Goal: Task Accomplishment & Management: Manage account settings

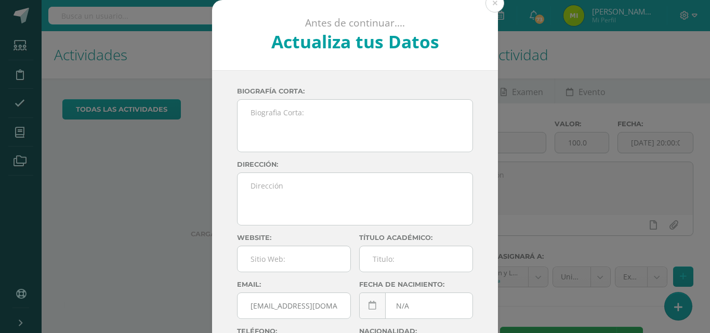
click at [490, 7] on button at bounding box center [495, 3] width 19 height 19
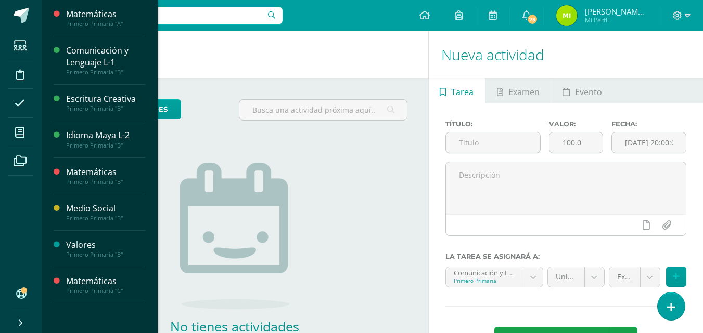
scroll to position [75, 0]
click at [105, 304] on span "Actividades" at bounding box center [97, 309] width 40 height 10
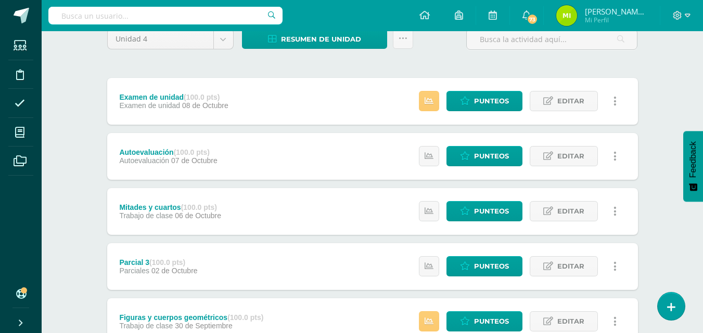
scroll to position [96, 0]
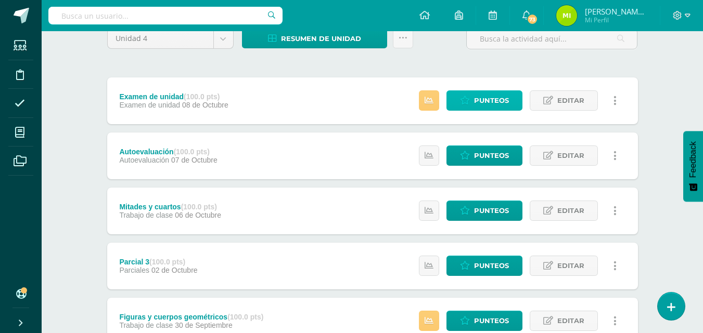
click at [491, 104] on span "Punteos" at bounding box center [491, 100] width 35 height 19
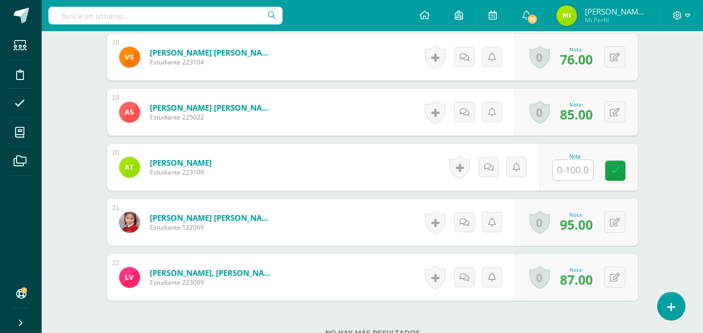
scroll to position [1252, 0]
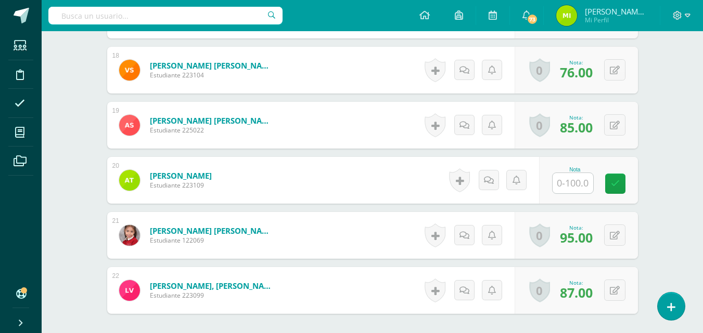
click at [571, 185] on input "text" at bounding box center [572, 183] width 41 height 20
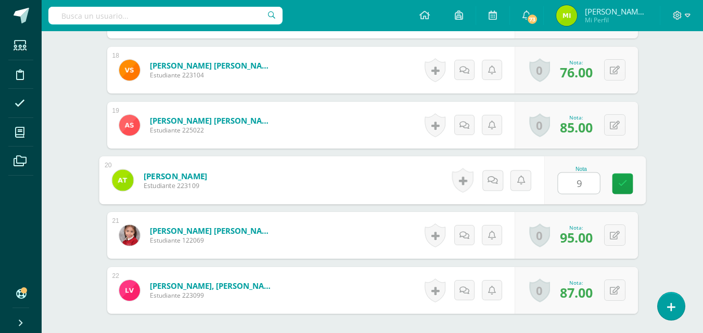
type input "97"
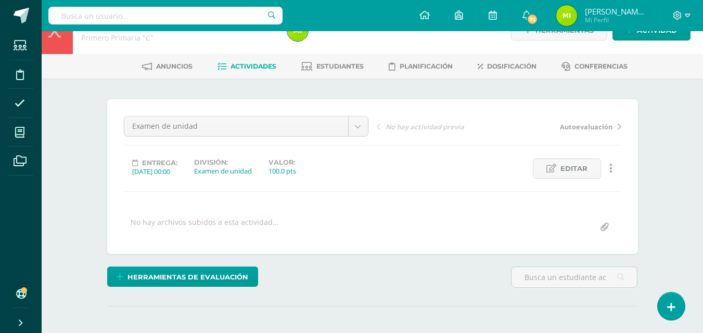
scroll to position [0, 0]
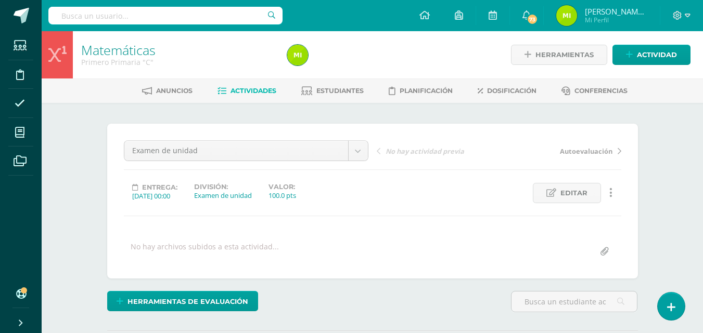
click at [329, 95] on link "Estudiantes" at bounding box center [332, 91] width 62 height 17
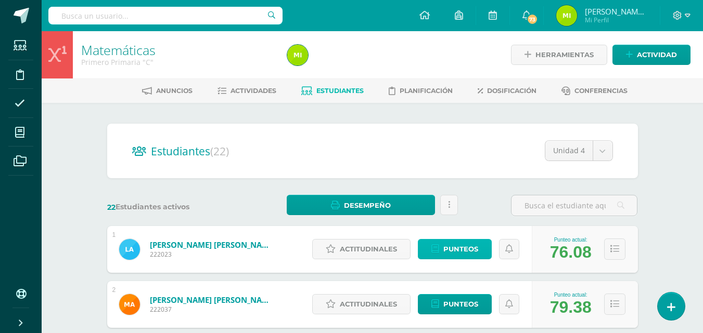
click at [463, 244] on span "Punteos" at bounding box center [460, 249] width 35 height 19
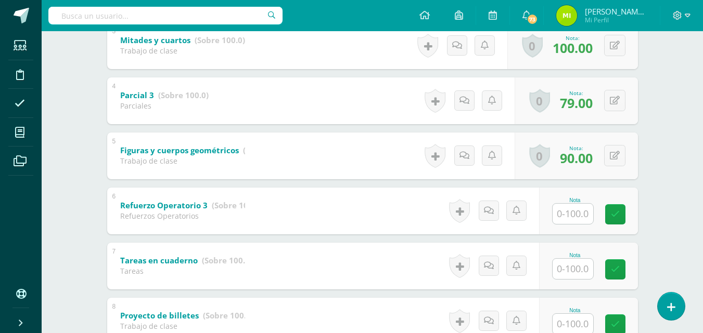
scroll to position [350, 0]
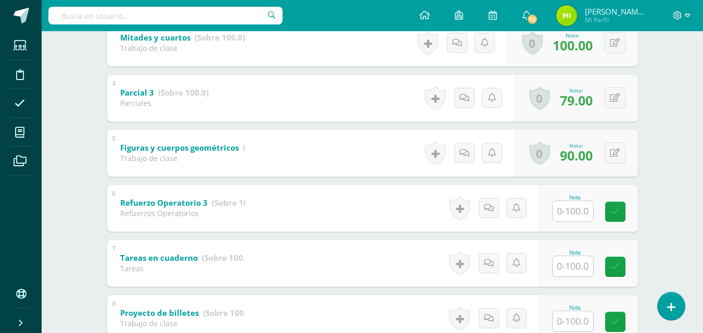
click at [579, 210] on input "text" at bounding box center [572, 211] width 41 height 20
type input "0"
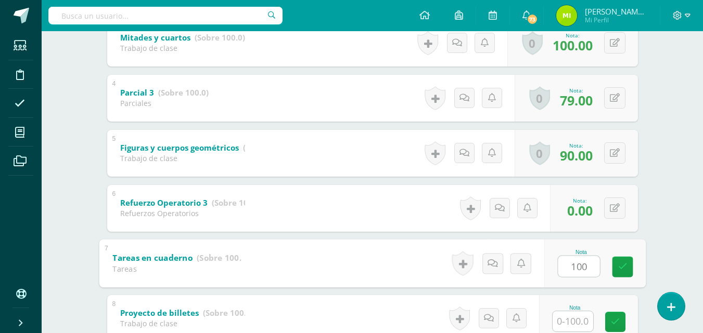
type input "100"
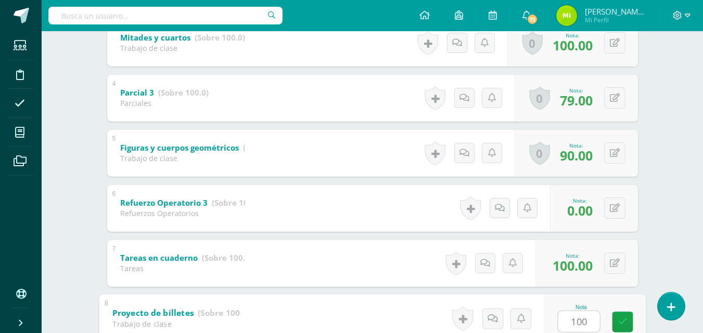
type input "100"
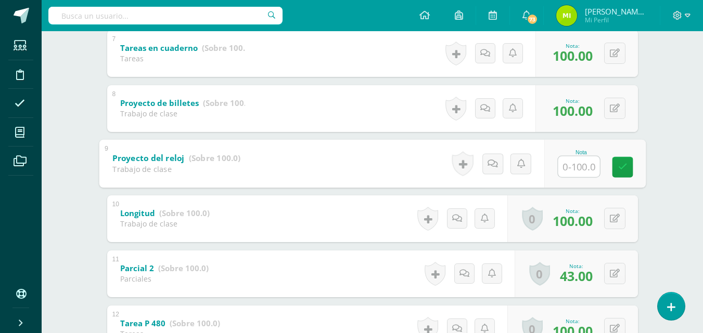
type input "1"
type input "70"
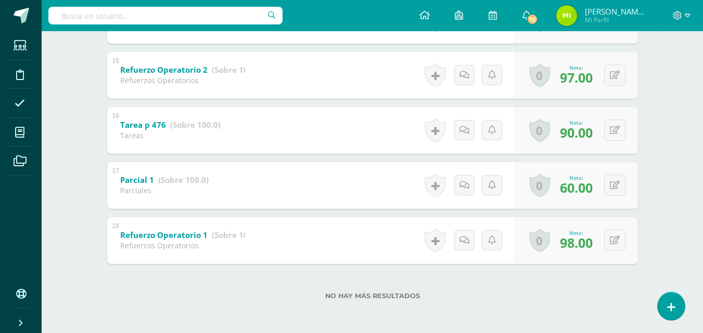
scroll to position [0, 0]
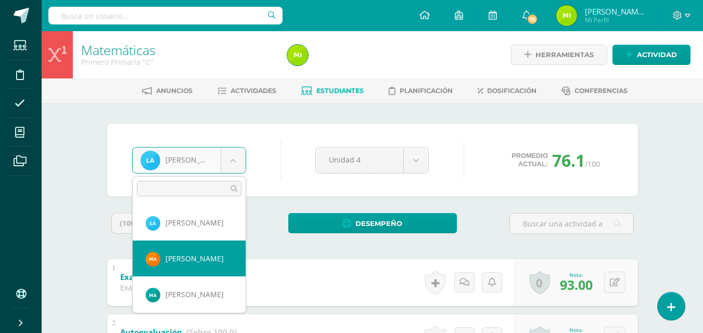
select select "825"
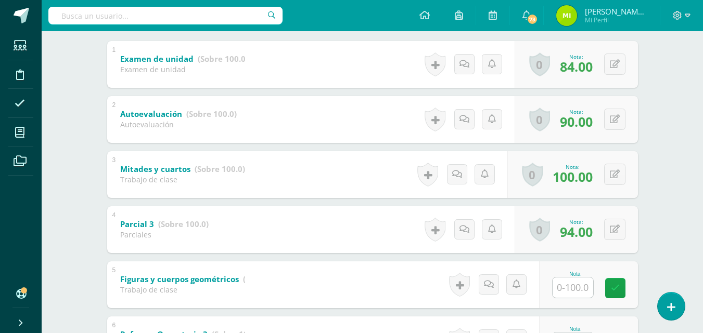
scroll to position [219, 0]
click at [576, 292] on input "text" at bounding box center [572, 287] width 41 height 20
type input "90"
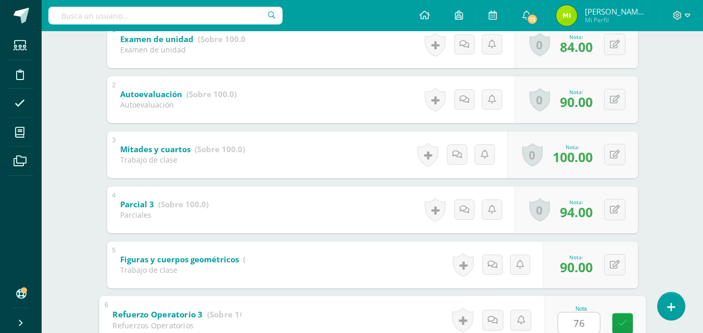
type input "76"
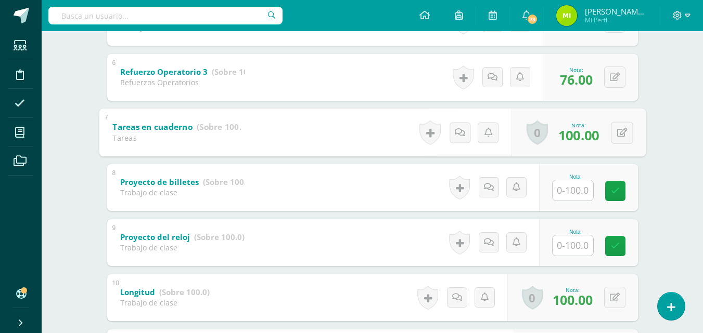
scroll to position [482, 0]
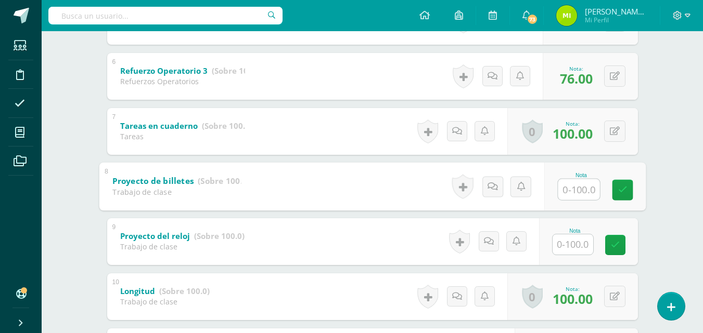
click at [573, 188] on input "text" at bounding box center [579, 189] width 42 height 21
type input "100"
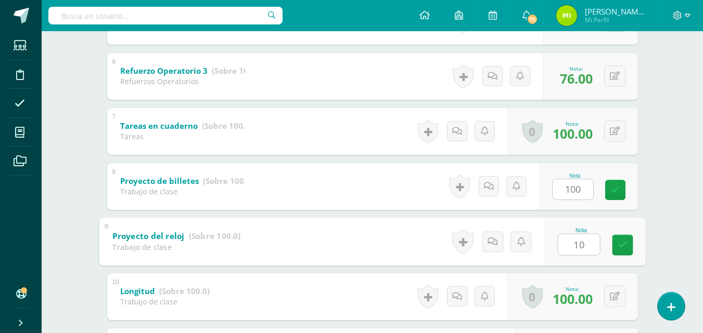
type input "100"
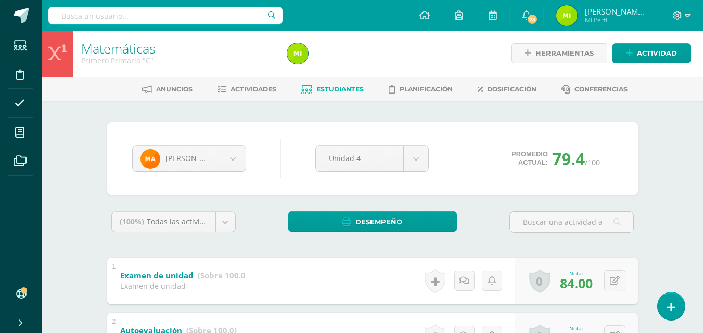
scroll to position [0, 0]
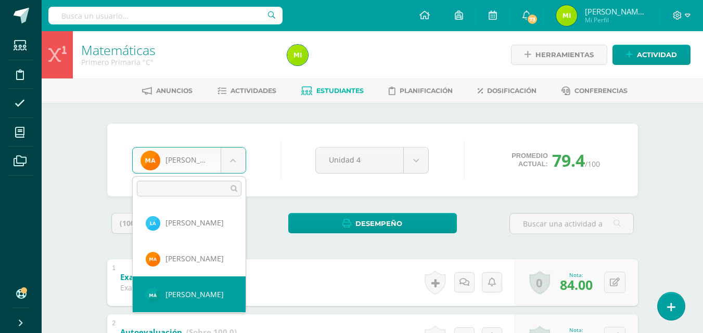
select select "3324"
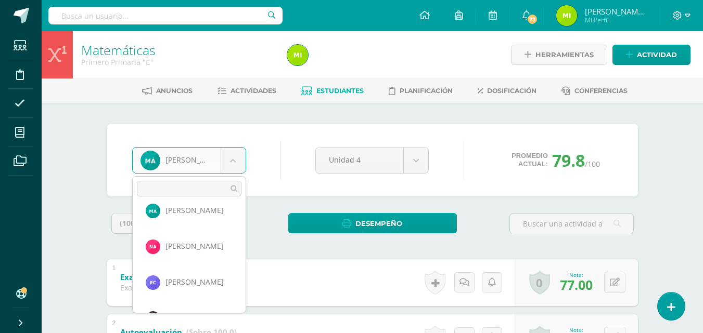
scroll to position [80, 0]
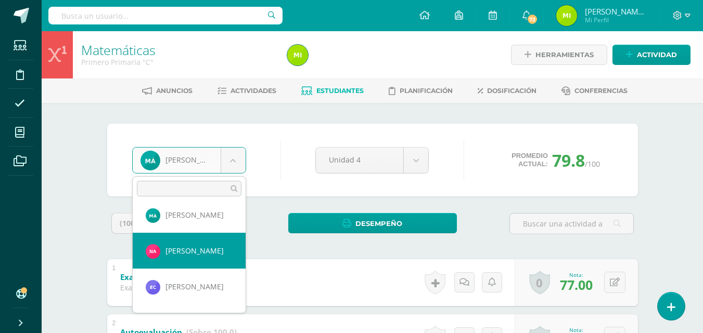
select select "849"
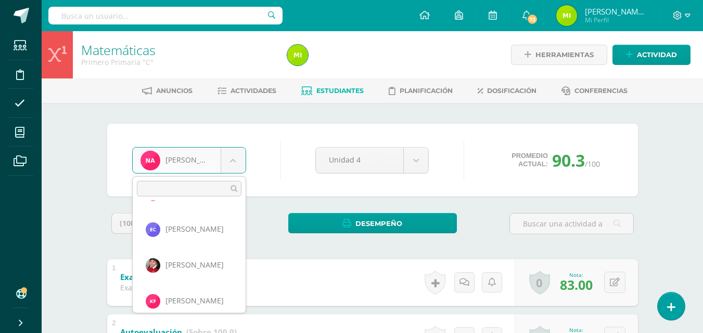
scroll to position [141, 0]
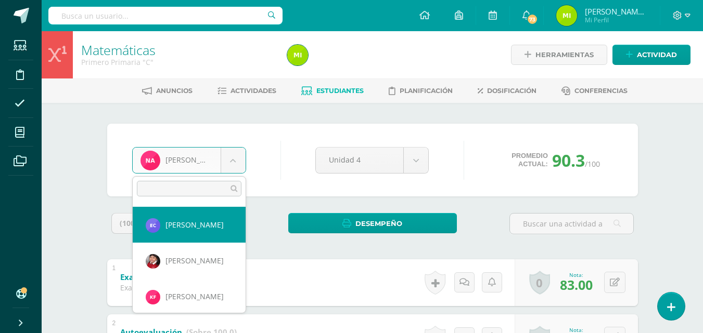
select select "3655"
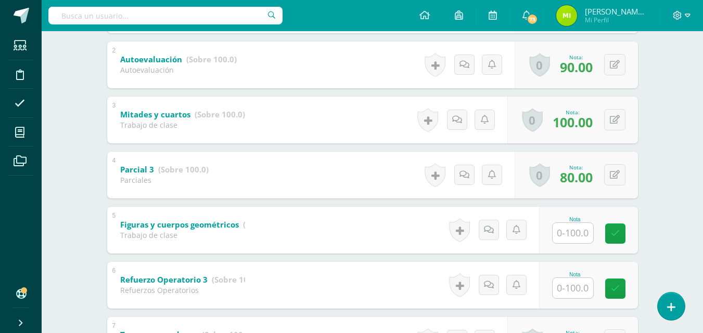
scroll to position [320, 0]
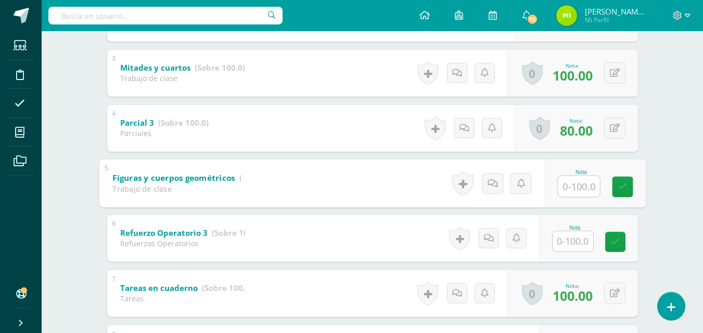
click at [575, 186] on input "text" at bounding box center [579, 186] width 42 height 21
type input "100"
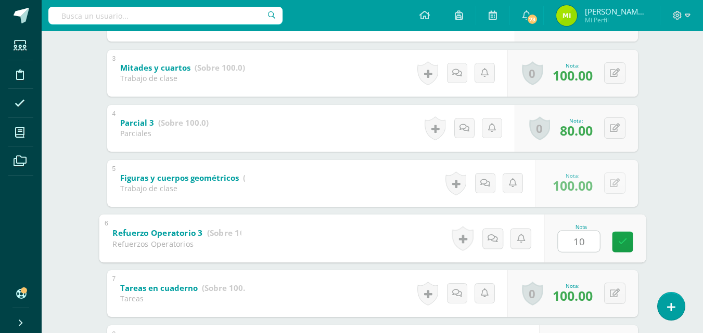
type input "100"
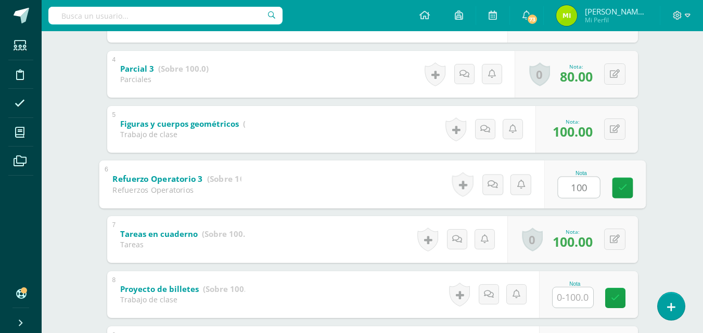
scroll to position [378, 0]
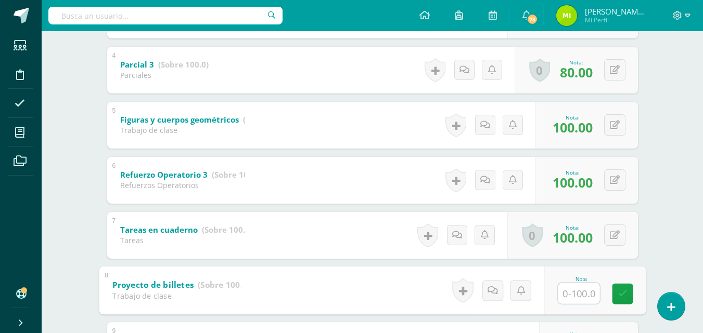
click at [567, 289] on input "text" at bounding box center [579, 293] width 42 height 21
type input "100"
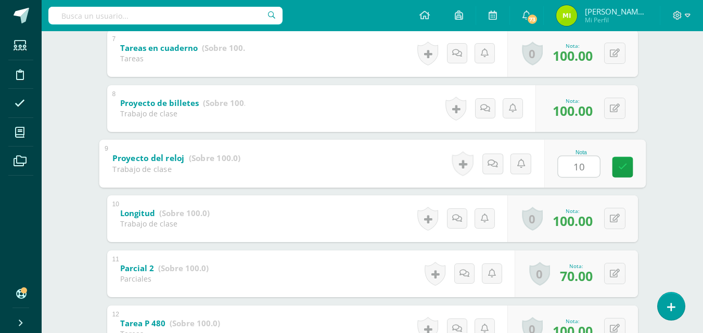
type input "100"
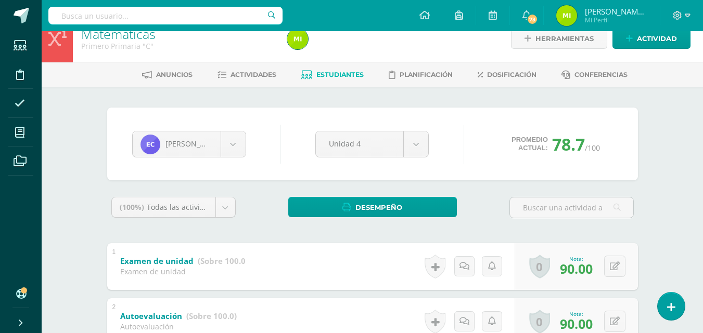
scroll to position [0, 0]
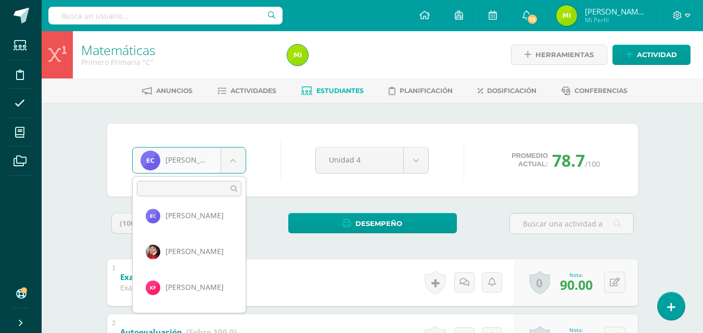
scroll to position [164, 0]
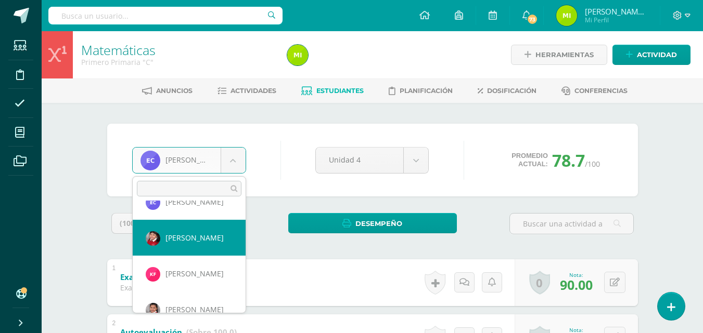
select select "3430"
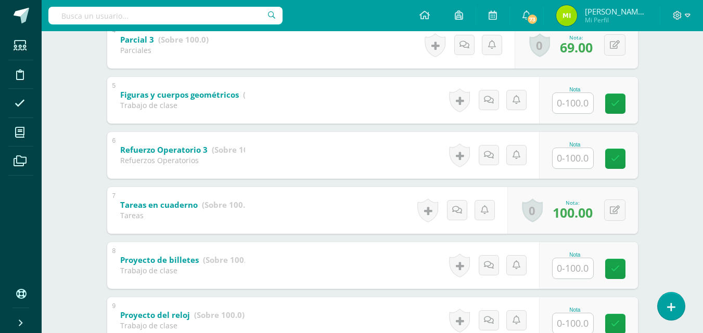
scroll to position [398, 0]
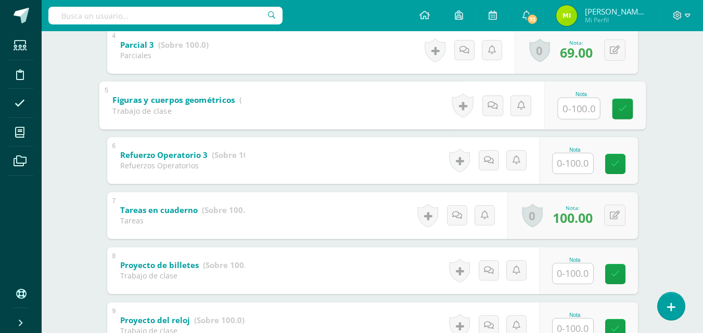
click at [579, 106] on input "text" at bounding box center [579, 108] width 42 height 21
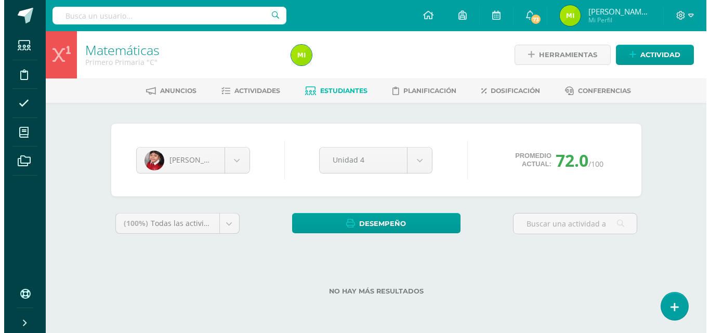
scroll to position [0, 0]
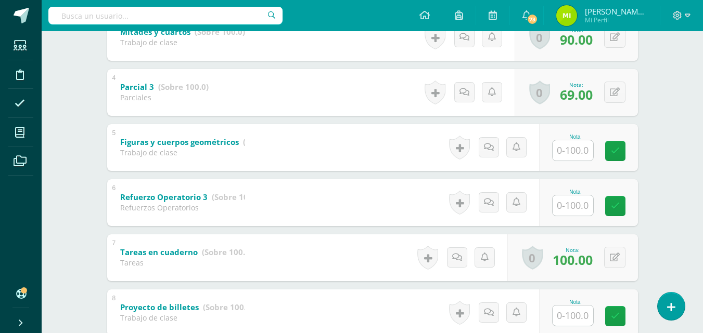
scroll to position [357, 0]
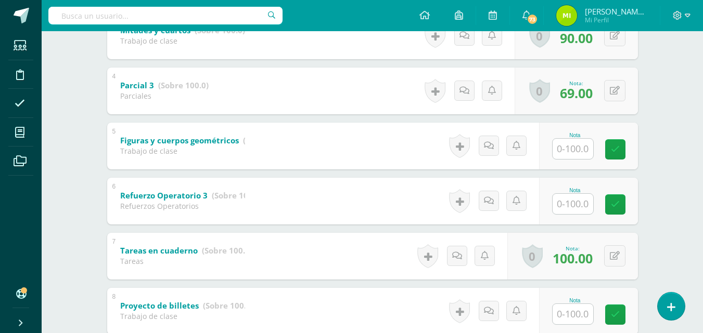
click at [576, 147] on input "text" at bounding box center [572, 149] width 41 height 20
type input "100"
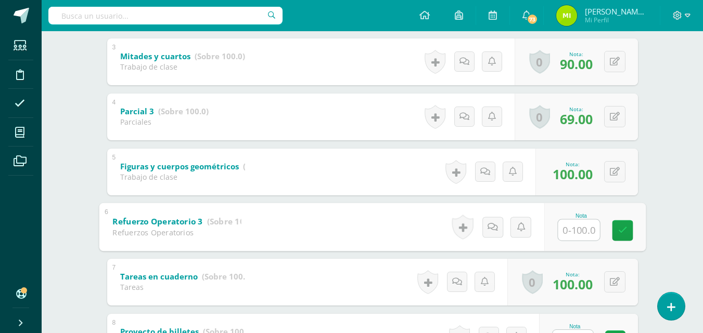
scroll to position [335, 0]
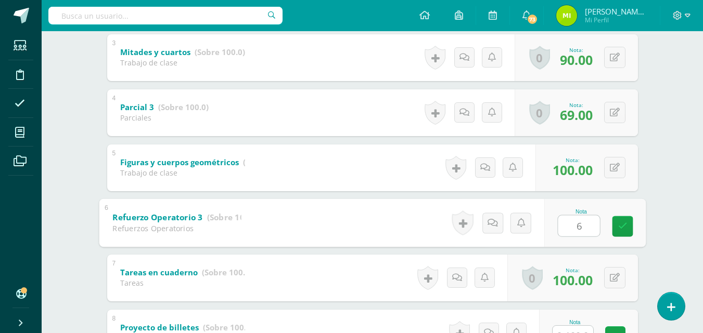
type input "65"
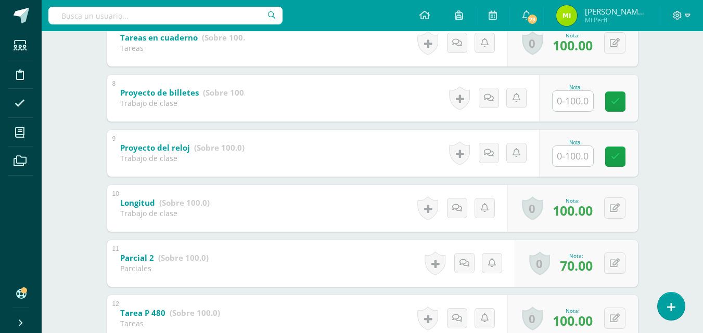
scroll to position [571, 0]
click at [572, 105] on input "text" at bounding box center [572, 100] width 41 height 20
type input "100"
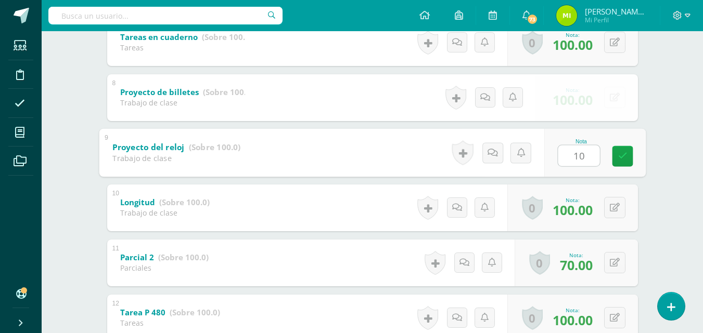
type input "100"
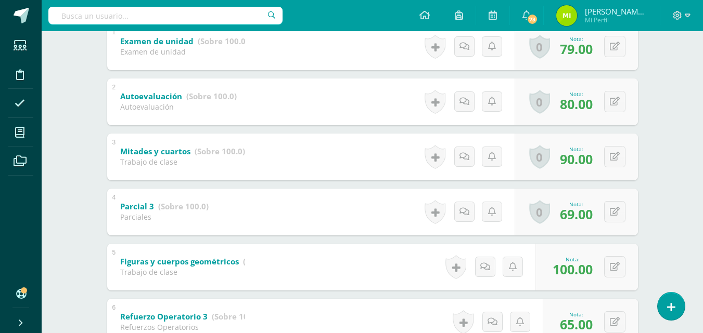
scroll to position [0, 0]
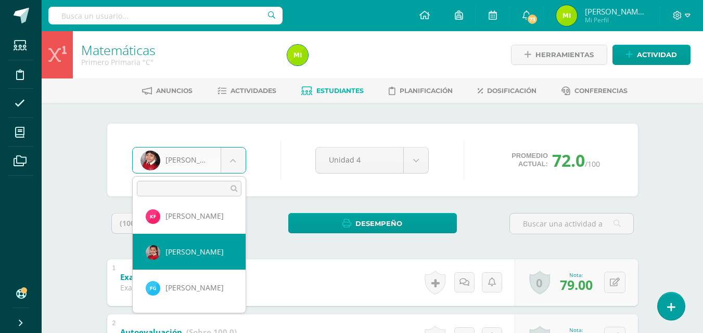
scroll to position [219, 0]
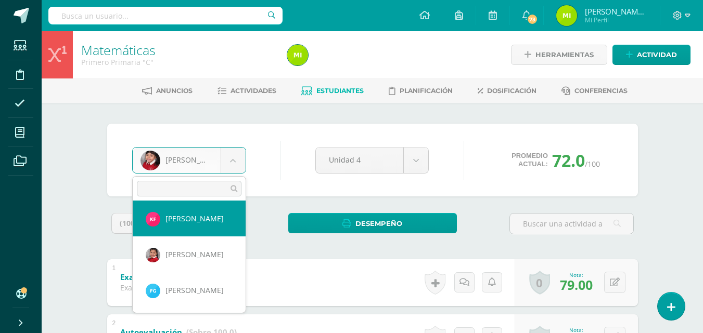
select select "3315"
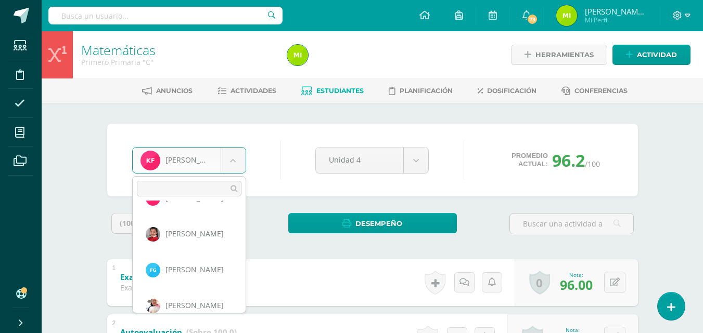
scroll to position [249, 0]
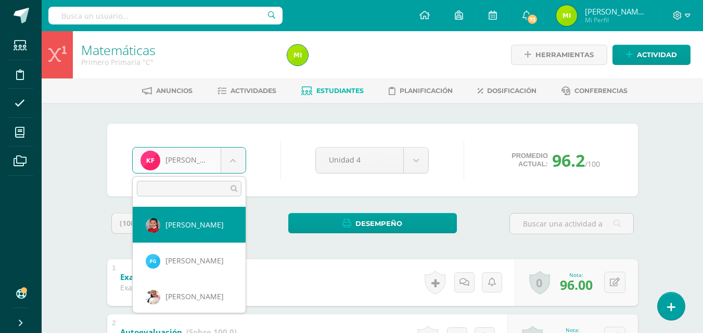
select select "3434"
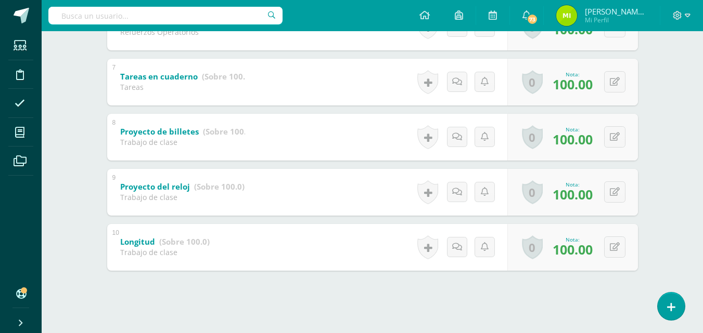
scroll to position [535, 0]
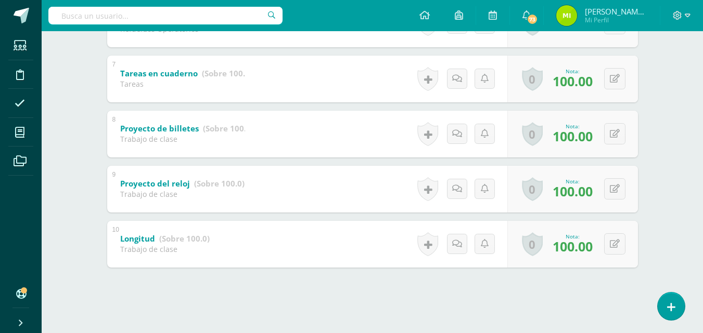
click at [213, 222] on div "Longitud (Sobre 100.0) Trabajo de clase" at bounding box center [164, 243] width 115 height 44
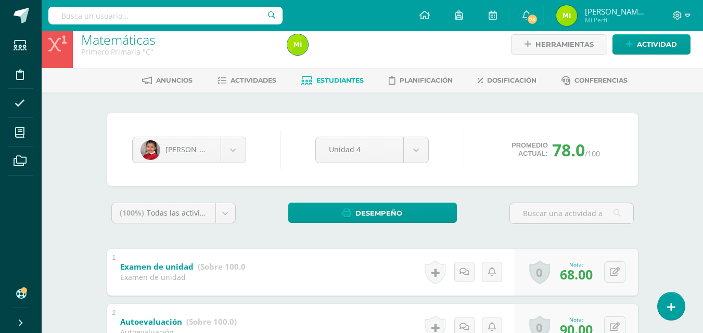
scroll to position [0, 0]
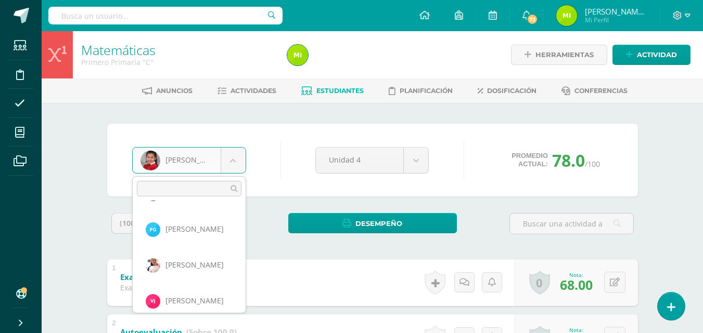
scroll to position [290, 0]
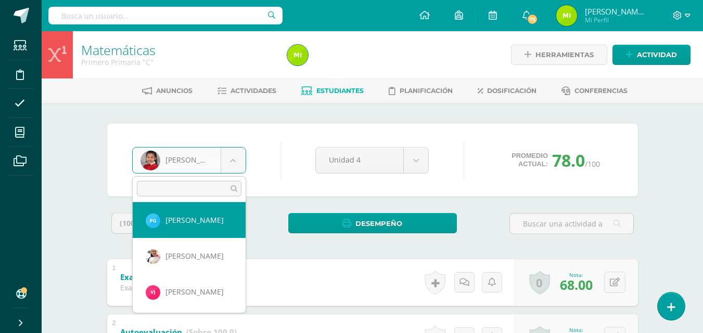
select select "3270"
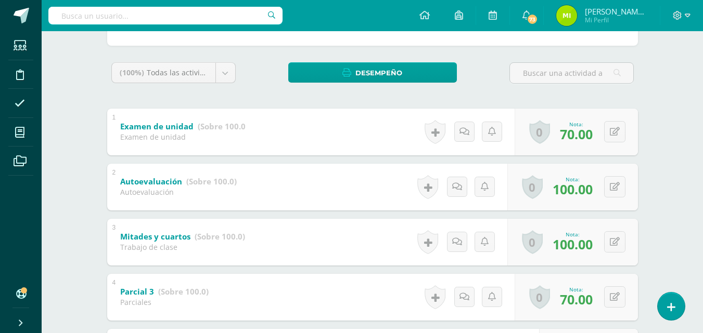
scroll to position [380, 0]
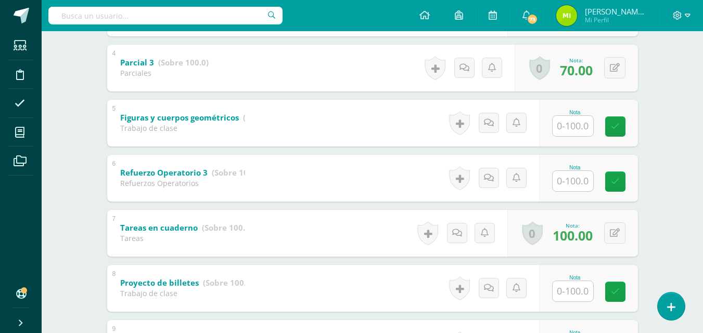
click at [562, 131] on input "text" at bounding box center [572, 126] width 41 height 20
type input "100"
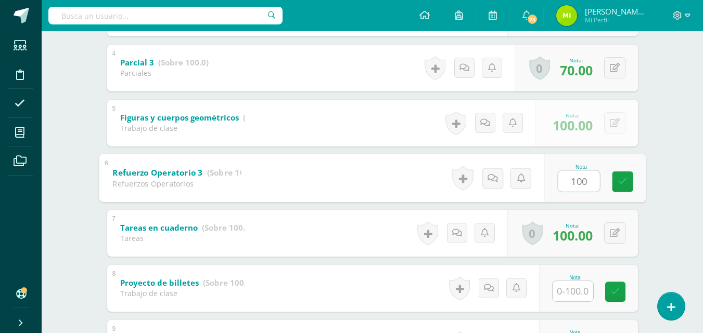
type input "100"
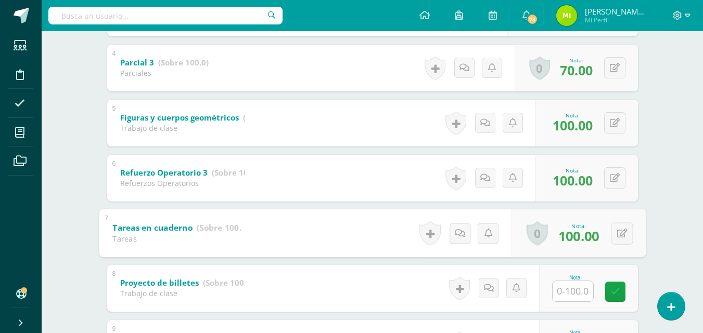
click at [566, 290] on input "text" at bounding box center [572, 291] width 41 height 20
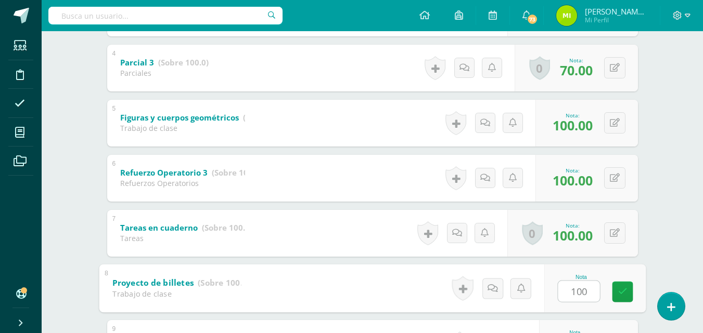
type input "100"
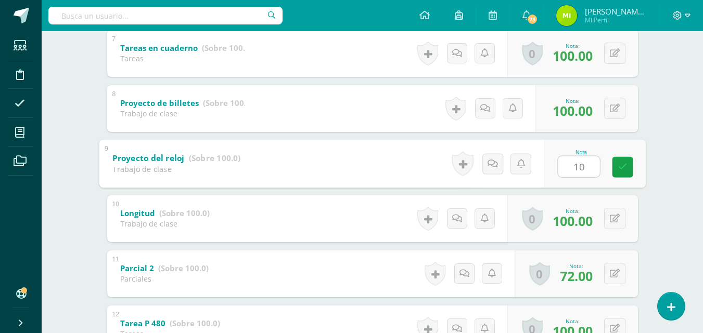
type input "100"
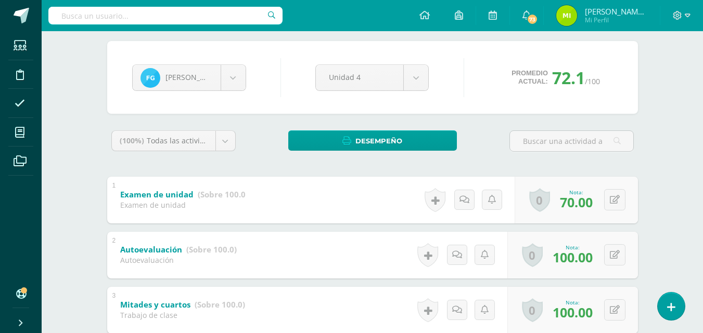
scroll to position [82, 0]
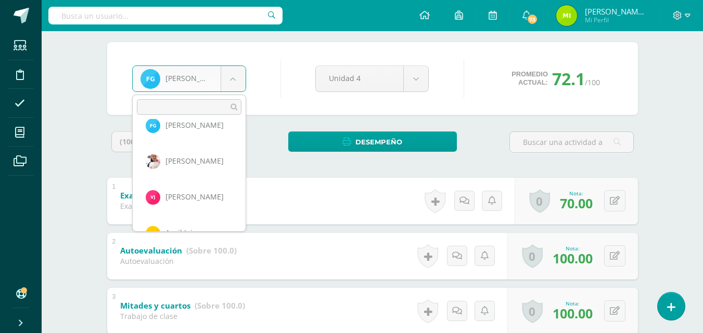
scroll to position [307, 0]
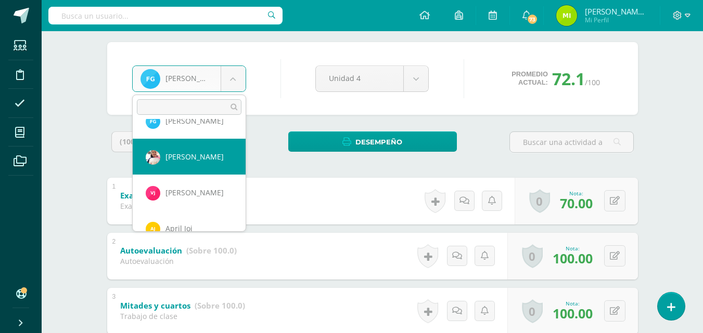
select select "855"
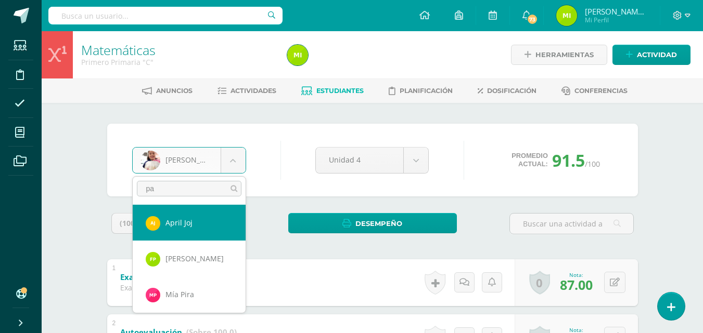
type input "pal"
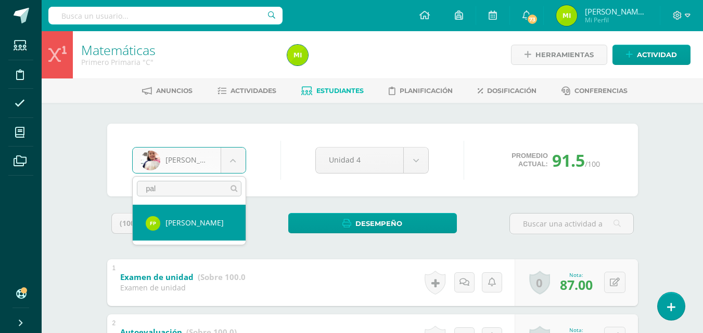
select select "870"
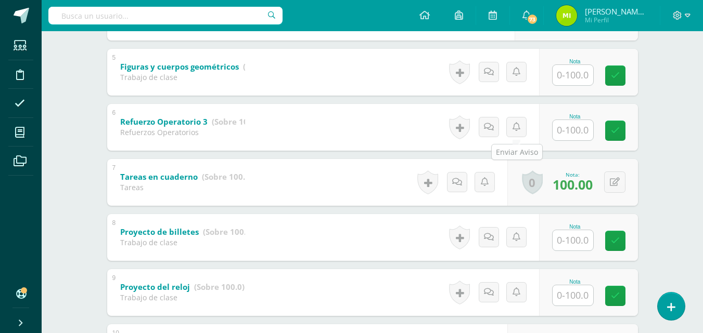
scroll to position [446, 0]
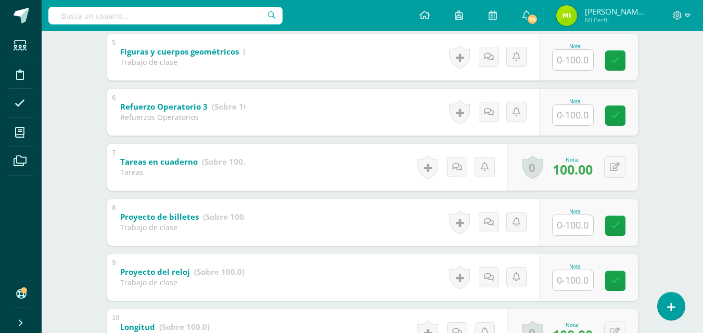
click at [576, 50] on input "text" at bounding box center [572, 60] width 41 height 20
type input "100"
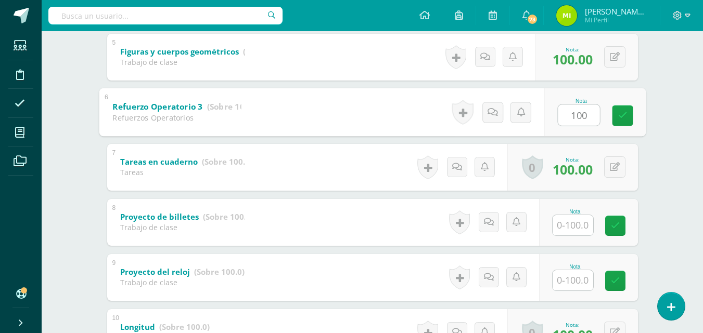
type input "100"
click at [572, 230] on input "text" at bounding box center [572, 225] width 41 height 20
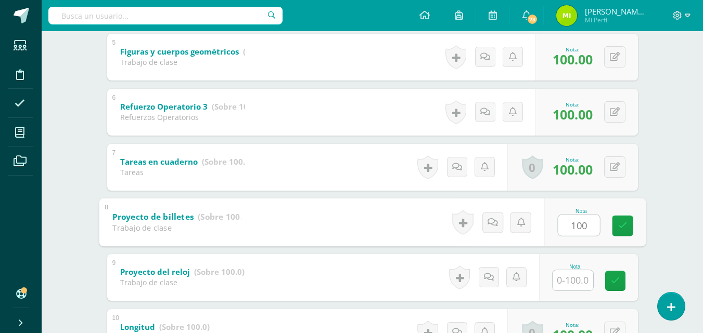
type input "100"
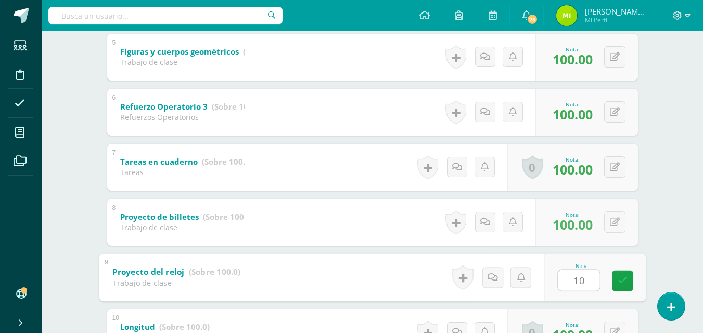
type input "100"
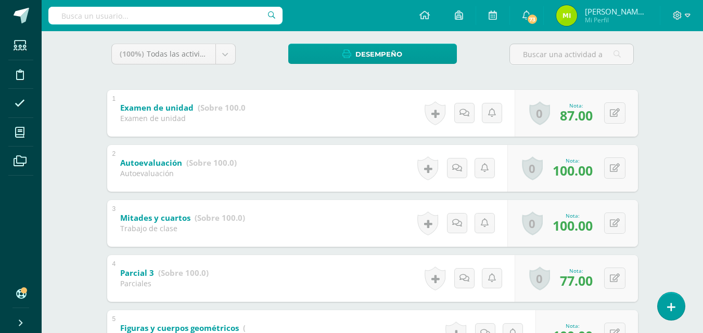
scroll to position [0, 0]
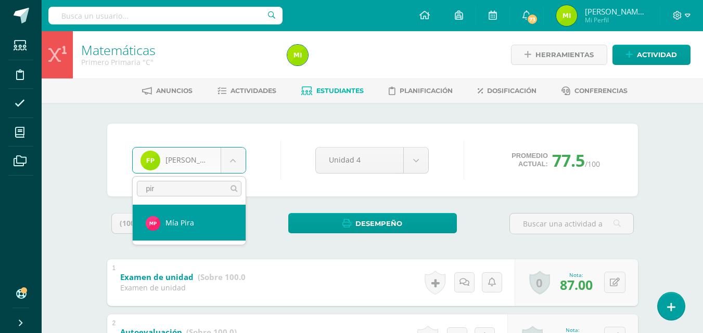
type input "pira"
select select "852"
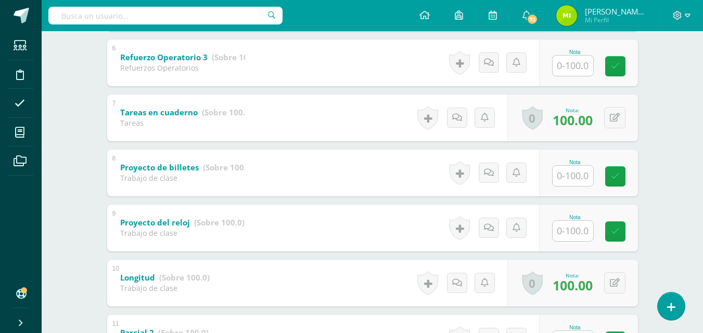
scroll to position [474, 0]
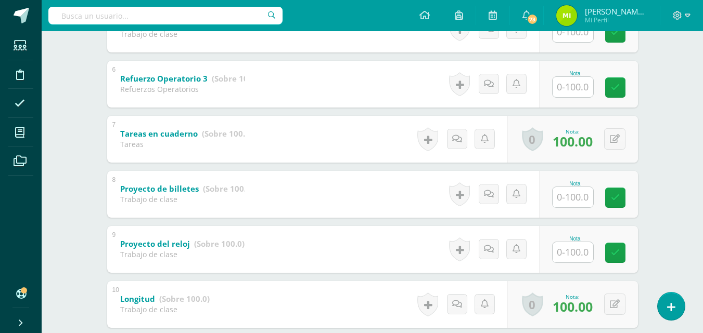
click at [577, 197] on input "text" at bounding box center [572, 197] width 41 height 20
type input "100"
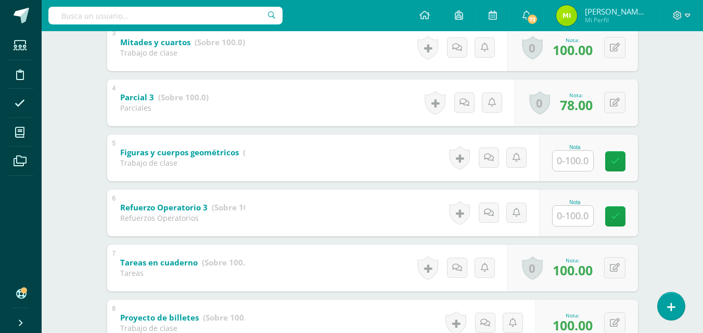
scroll to position [340, 0]
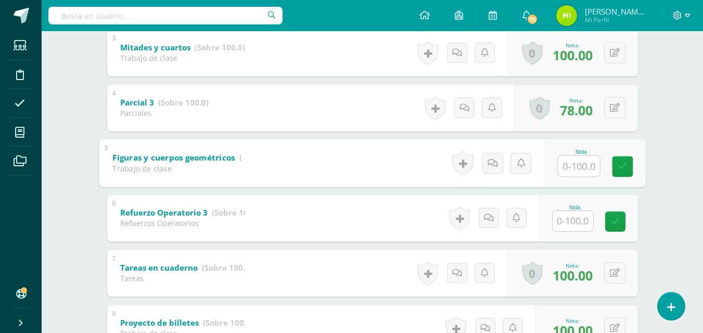
click at [585, 167] on input "text" at bounding box center [579, 166] width 42 height 21
type input "100"
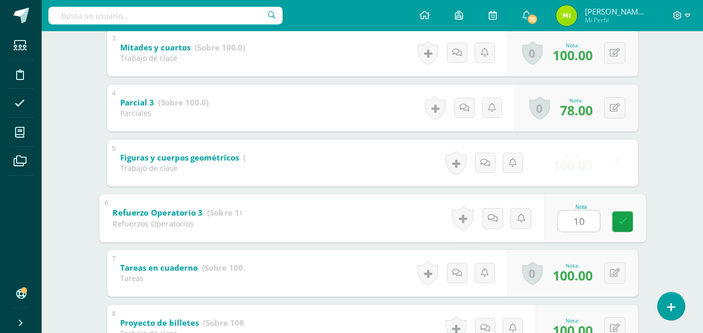
type input "100"
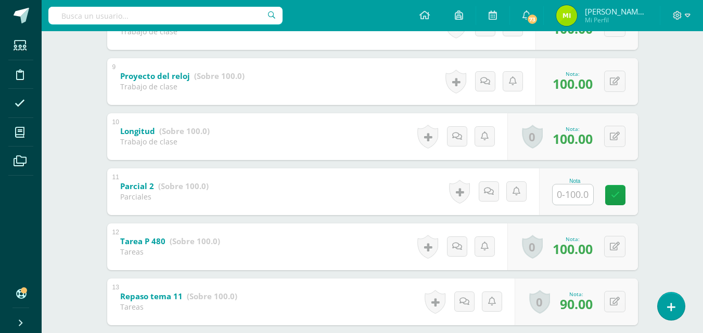
scroll to position [643, 0]
click at [577, 191] on input "text" at bounding box center [572, 194] width 41 height 20
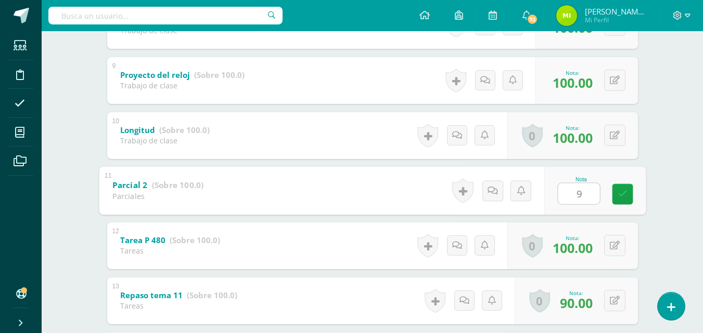
type input "93"
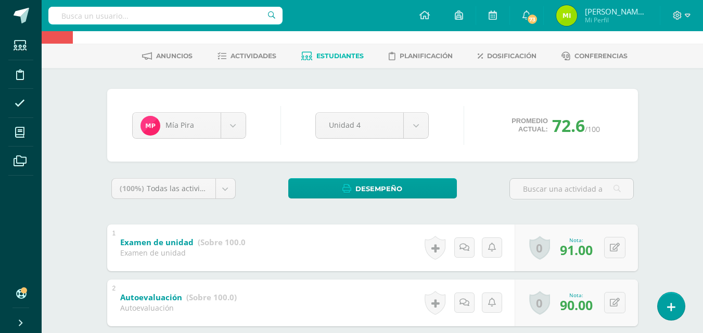
scroll to position [0, 0]
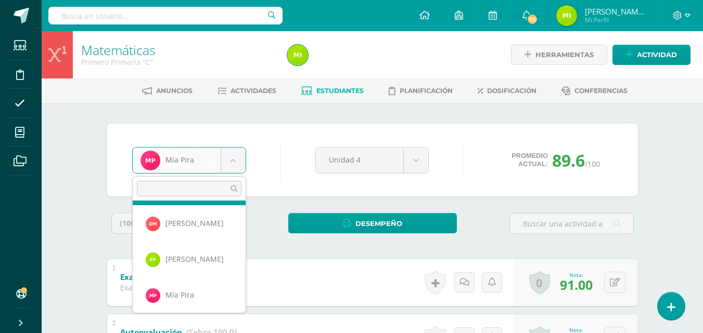
scroll to position [435, 0]
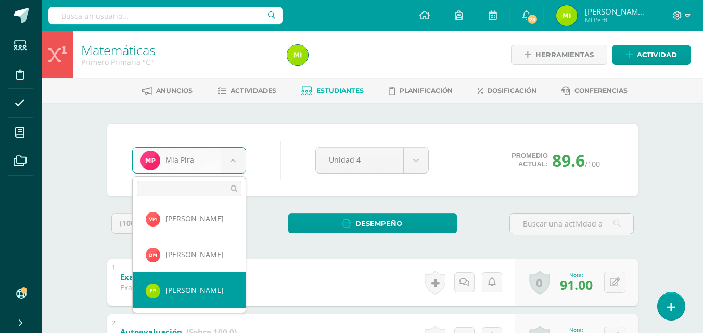
select select "870"
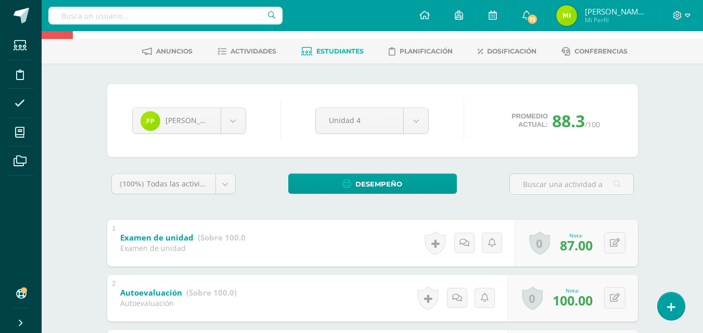
scroll to position [44, 0]
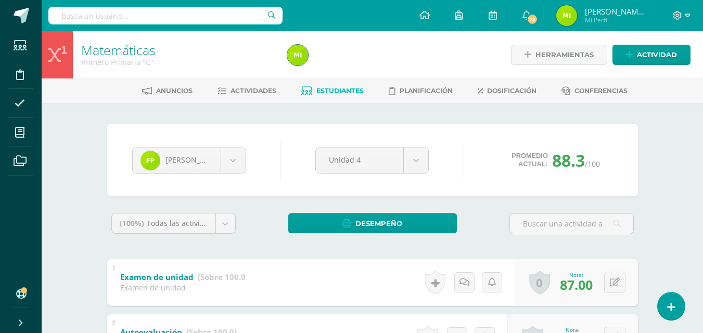
click at [251, 93] on span "Actividades" at bounding box center [253, 91] width 46 height 8
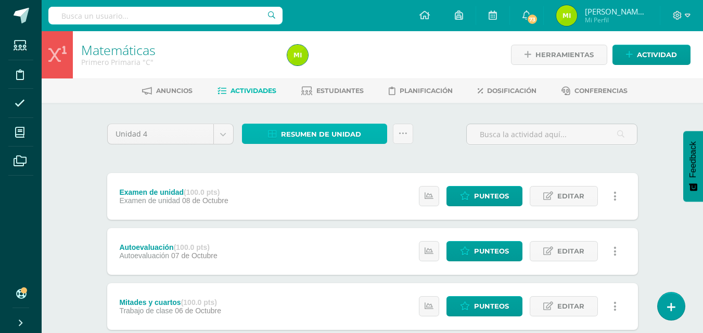
click at [319, 134] on span "Resumen de unidad" at bounding box center [321, 134] width 80 height 19
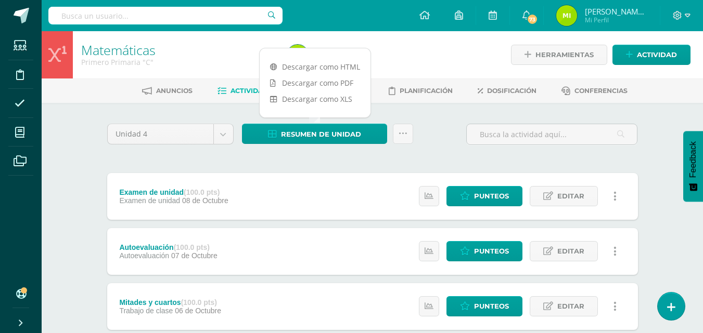
click at [316, 67] on link "Descargar como HTML" at bounding box center [315, 67] width 111 height 16
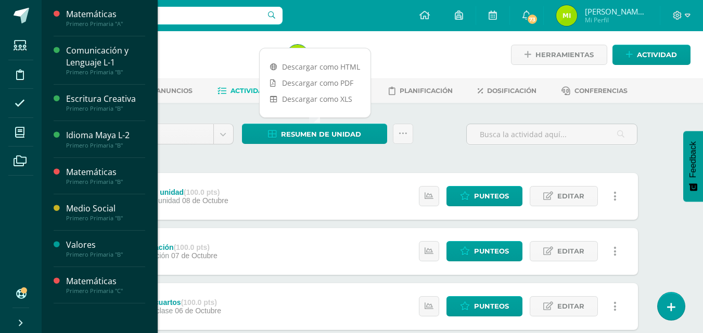
click at [99, 40] on span "Actividades" at bounding box center [97, 42] width 40 height 10
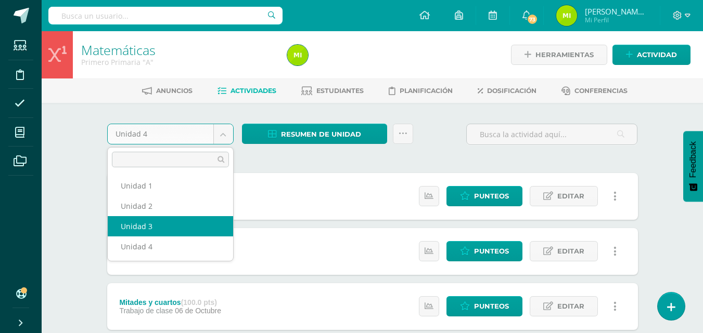
select select "Unidad 3"
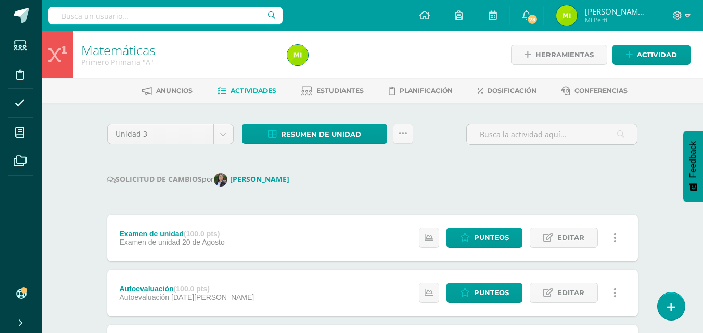
click at [355, 95] on link "Estudiantes" at bounding box center [332, 91] width 62 height 17
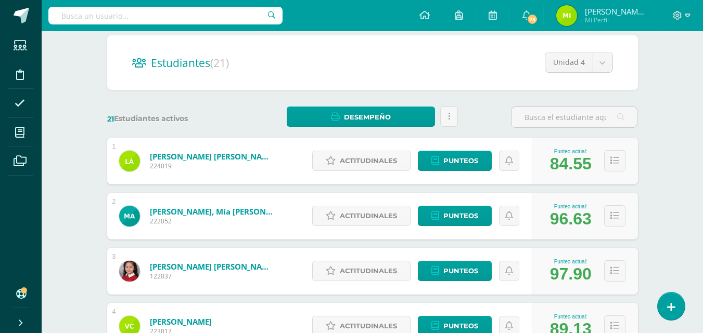
scroll to position [96, 0]
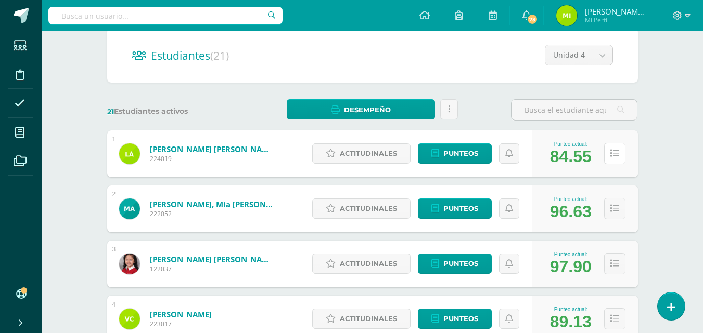
click at [604, 158] on button at bounding box center [614, 153] width 21 height 21
click at [601, 151] on div "Punteo actual: 84.55" at bounding box center [585, 154] width 106 height 47
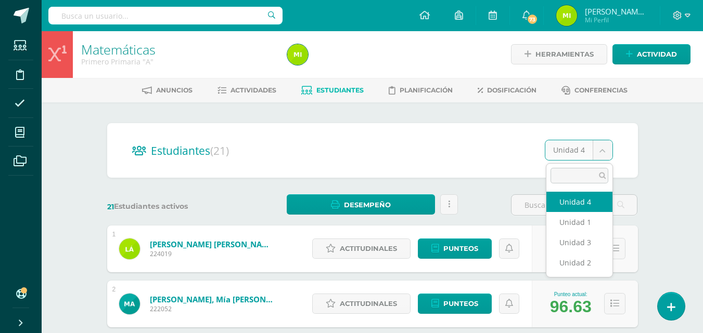
click at [581, 243] on div "84.55" at bounding box center [571, 251] width 42 height 19
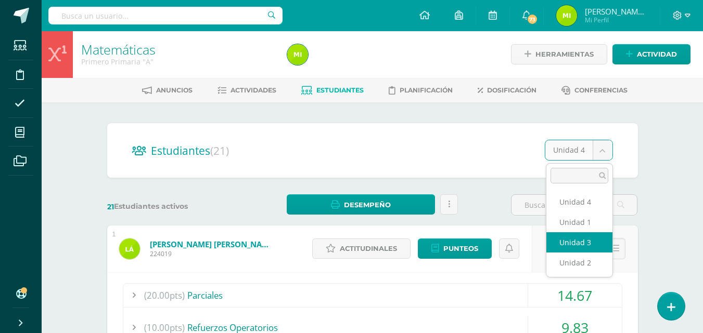
select select "/dashboard/teacher/section/3029/students/?unit=176243"
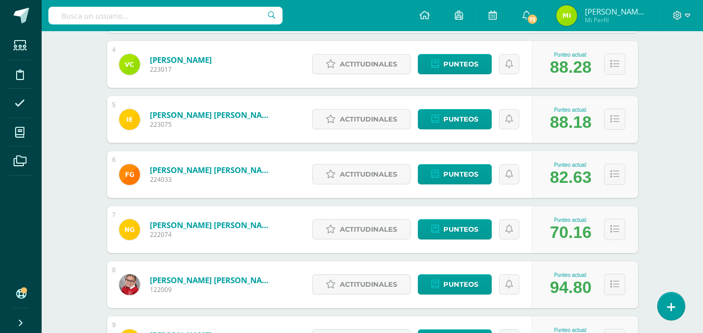
scroll to position [353, 0]
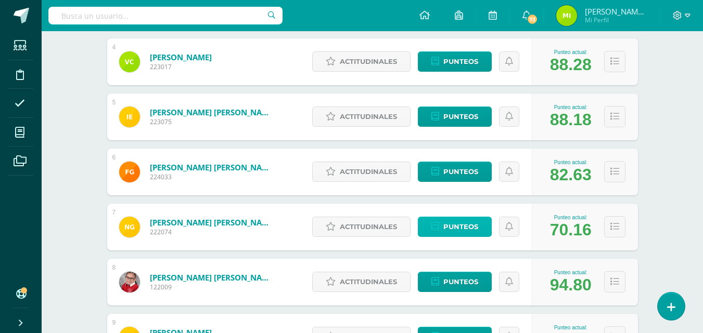
click at [449, 224] on span "Punteos" at bounding box center [460, 226] width 35 height 19
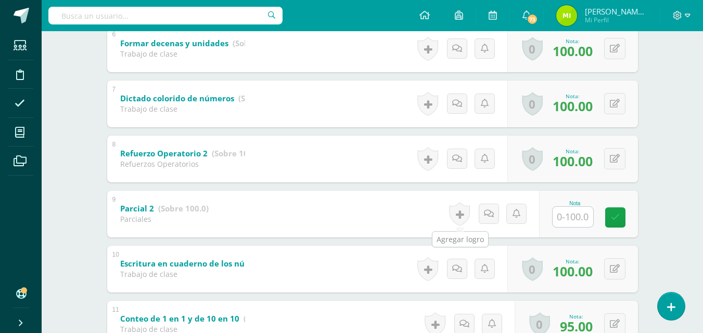
scroll to position [509, 0]
click at [579, 219] on input "text" at bounding box center [579, 217] width 42 height 21
type input "95"
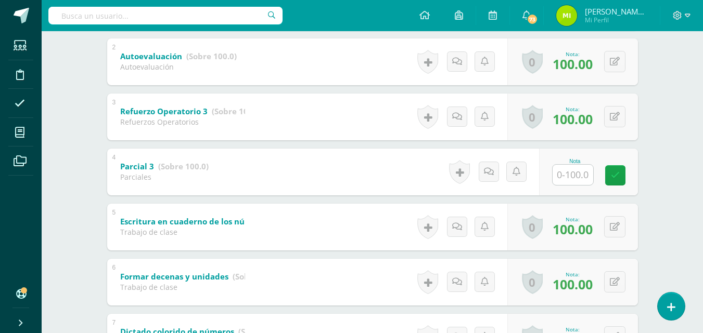
scroll to position [250, 0]
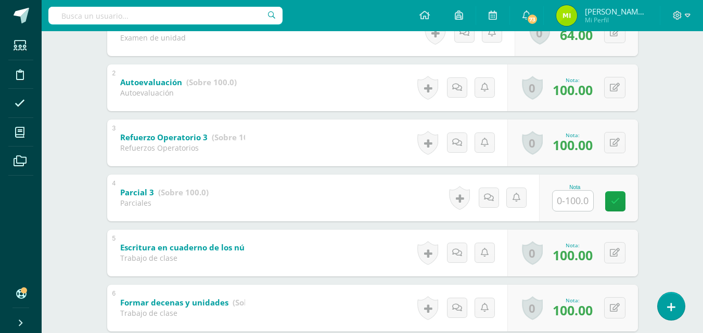
click at [568, 196] on input "text" at bounding box center [572, 201] width 41 height 20
click at [611, 198] on icon at bounding box center [615, 197] width 10 height 9
click at [606, 200] on button at bounding box center [614, 197] width 21 height 21
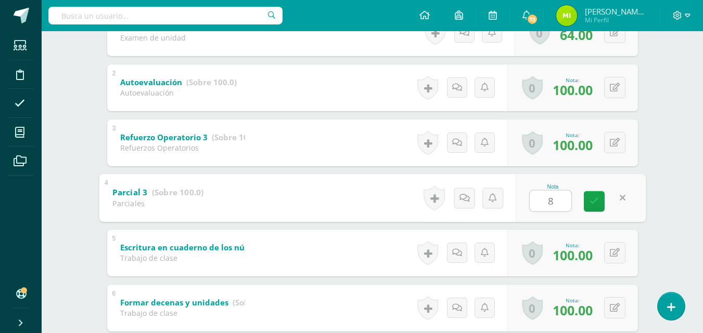
type input "87"
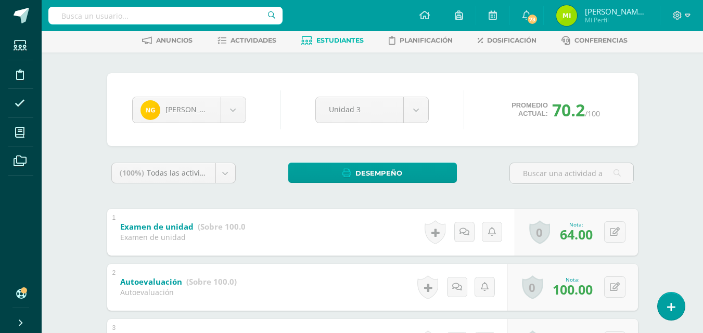
scroll to position [0, 0]
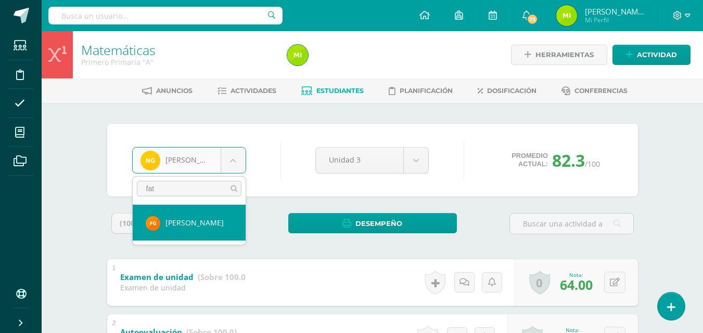
type input "fat"
select select "3413"
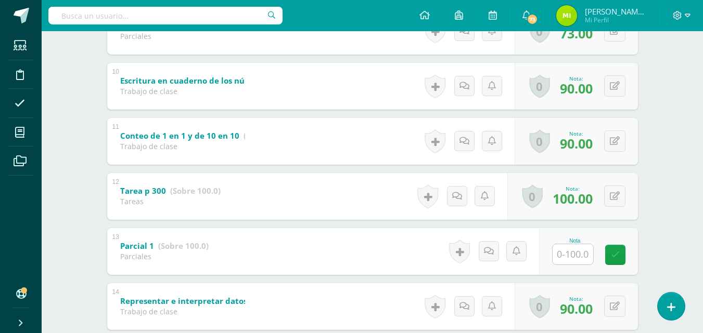
scroll to position [768, 0]
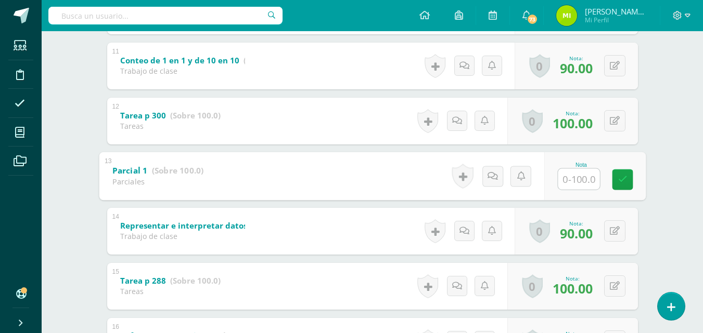
click at [579, 181] on input "text" at bounding box center [579, 179] width 42 height 21
type input "73"
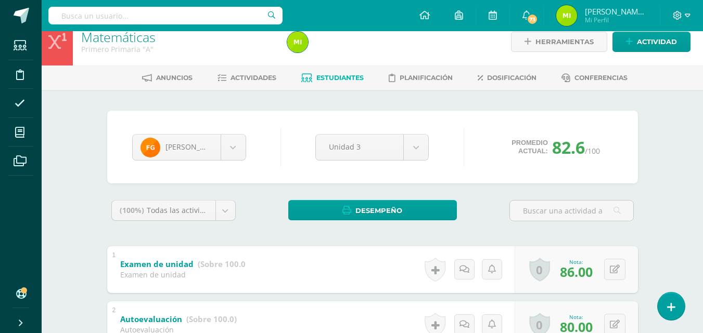
scroll to position [0, 0]
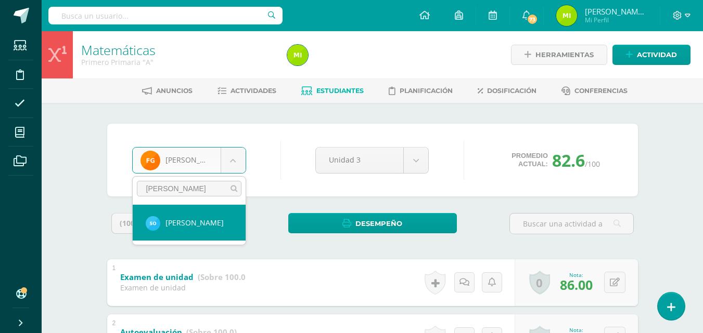
type input "[PERSON_NAME]"
select select "3274"
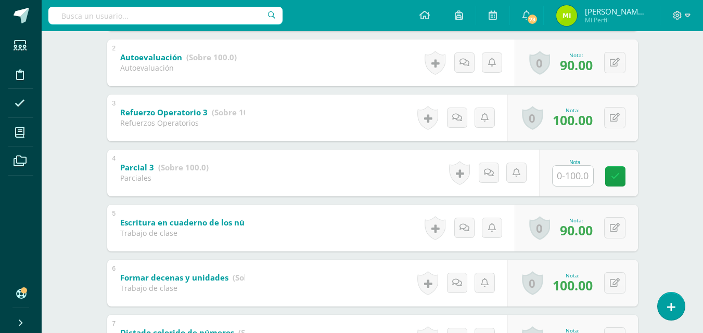
scroll to position [273, 0]
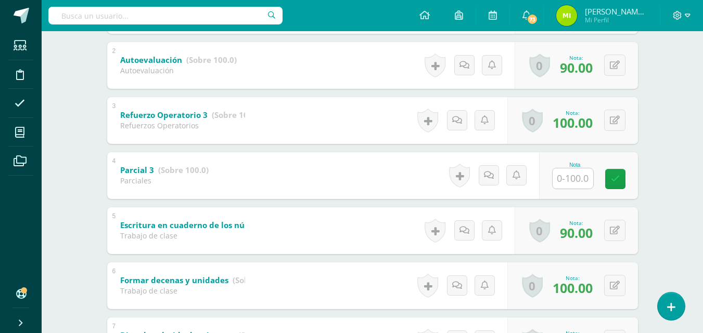
click at [584, 172] on input "text" at bounding box center [572, 179] width 41 height 20
type input "76"
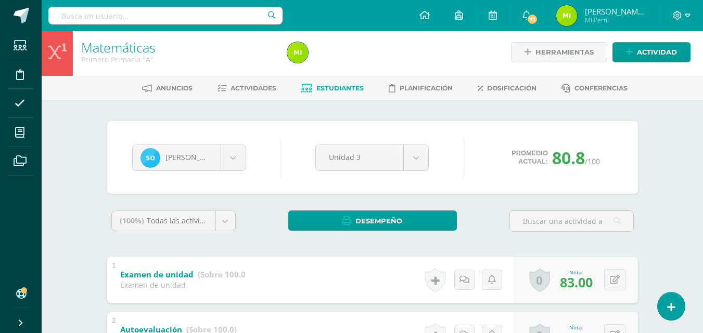
scroll to position [0, 0]
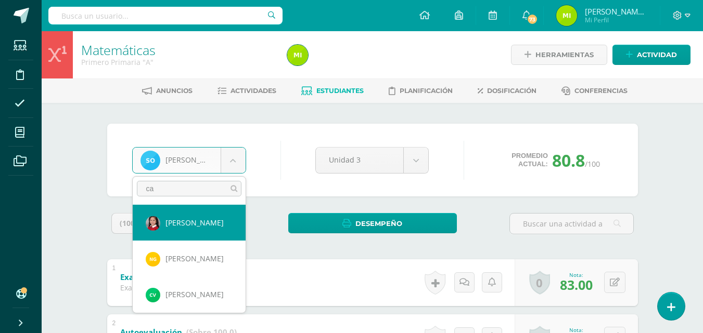
type input "c"
type input "rax"
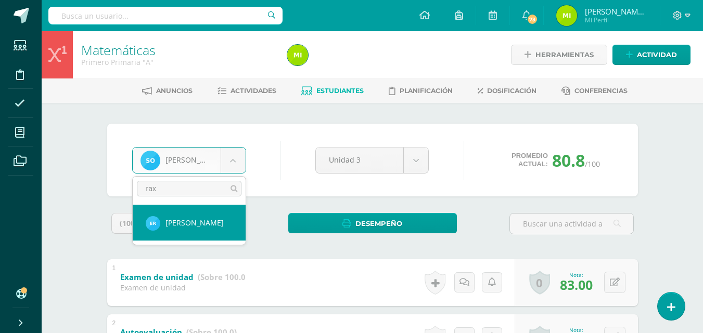
select select "3615"
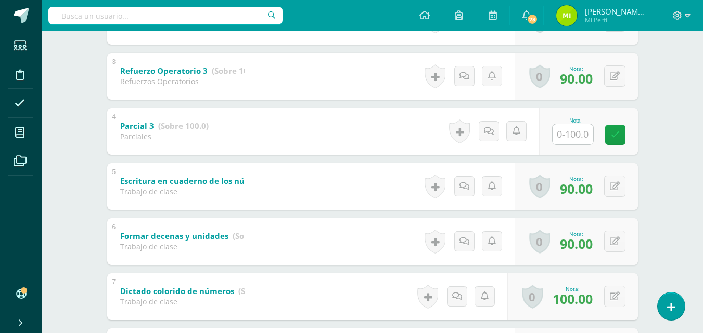
scroll to position [309, 0]
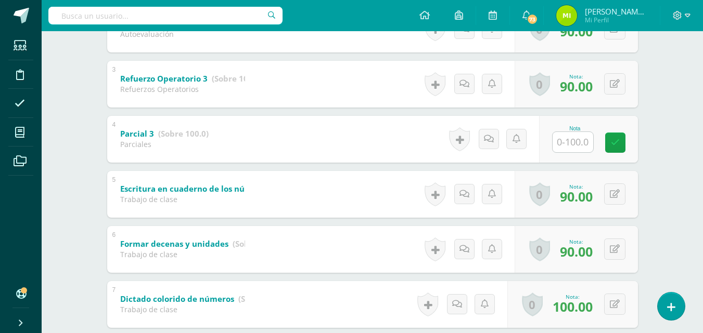
click at [575, 140] on input "text" at bounding box center [572, 142] width 41 height 20
type input "50"
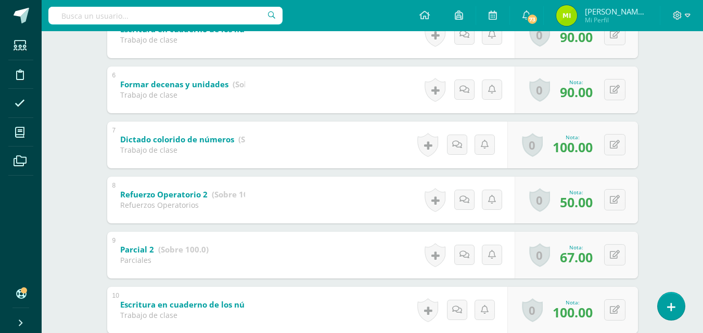
scroll to position [472, 0]
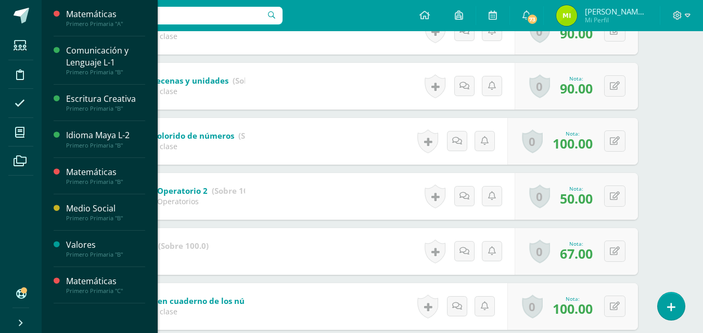
click at [100, 235] on span "Actividades" at bounding box center [97, 236] width 40 height 10
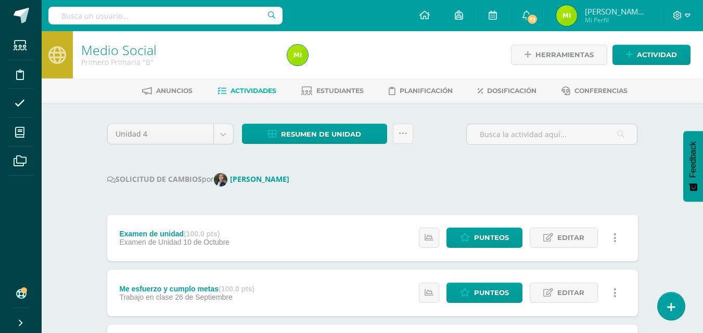
click at [345, 89] on span "Estudiantes" at bounding box center [339, 91] width 47 height 8
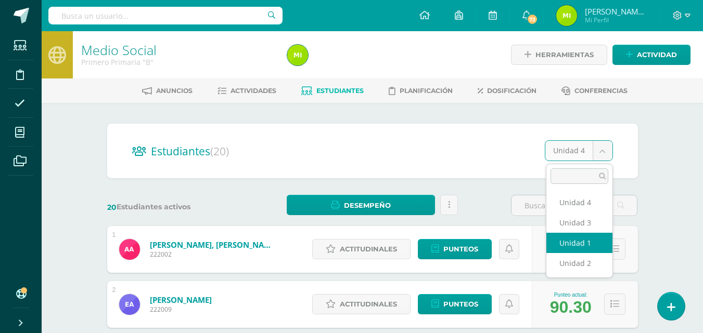
select select "/dashboard/teacher/section/3066/students/?unit=176661"
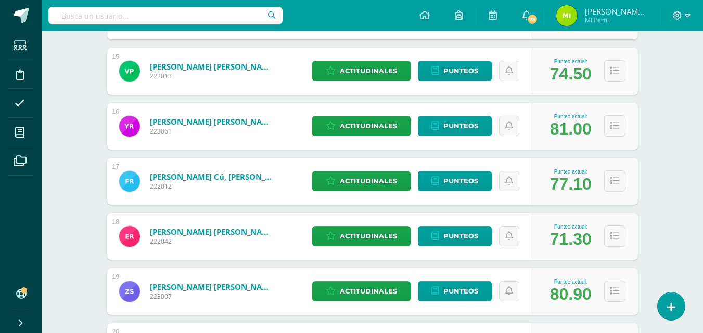
scroll to position [1023, 0]
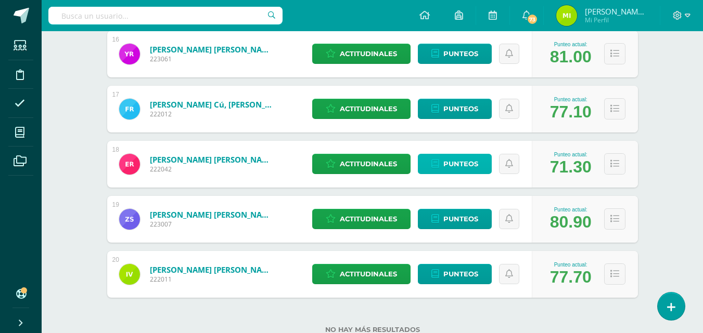
click at [469, 163] on span "Punteos" at bounding box center [460, 163] width 35 height 19
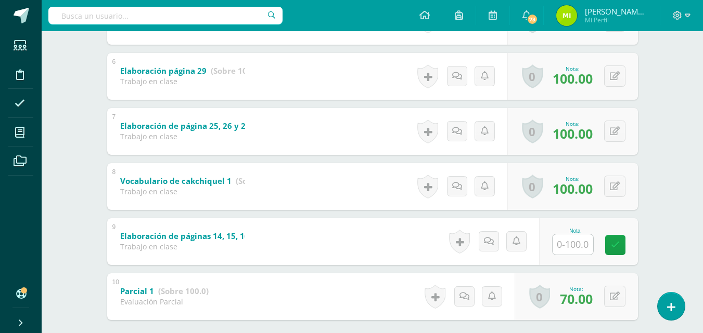
scroll to position [484, 0]
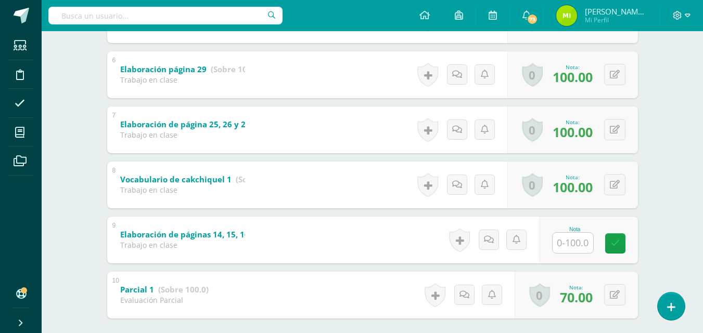
click at [578, 248] on input "text" at bounding box center [572, 243] width 41 height 20
type input "100"
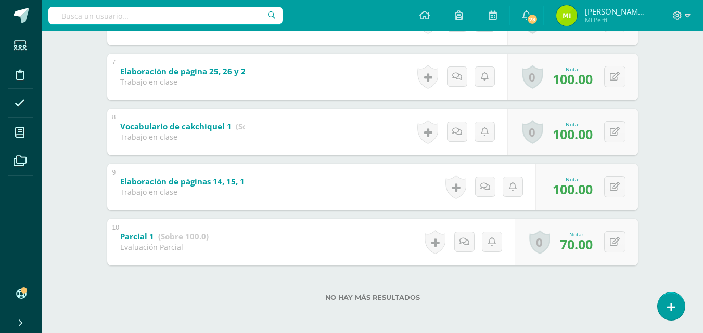
scroll to position [538, 0]
